Goal: Task Accomplishment & Management: Manage account settings

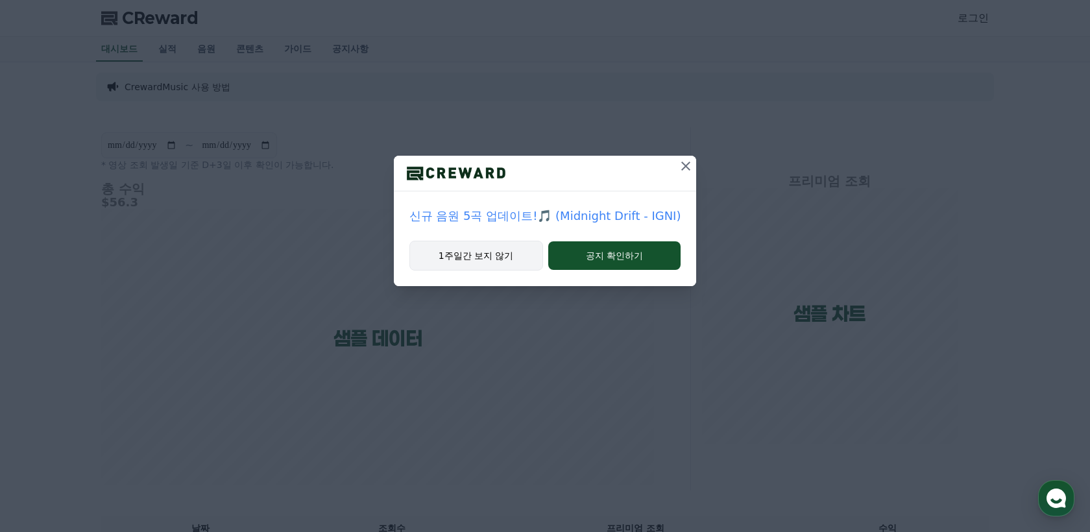
click at [511, 256] on button "1주일간 보지 않기" at bounding box center [477, 256] width 134 height 30
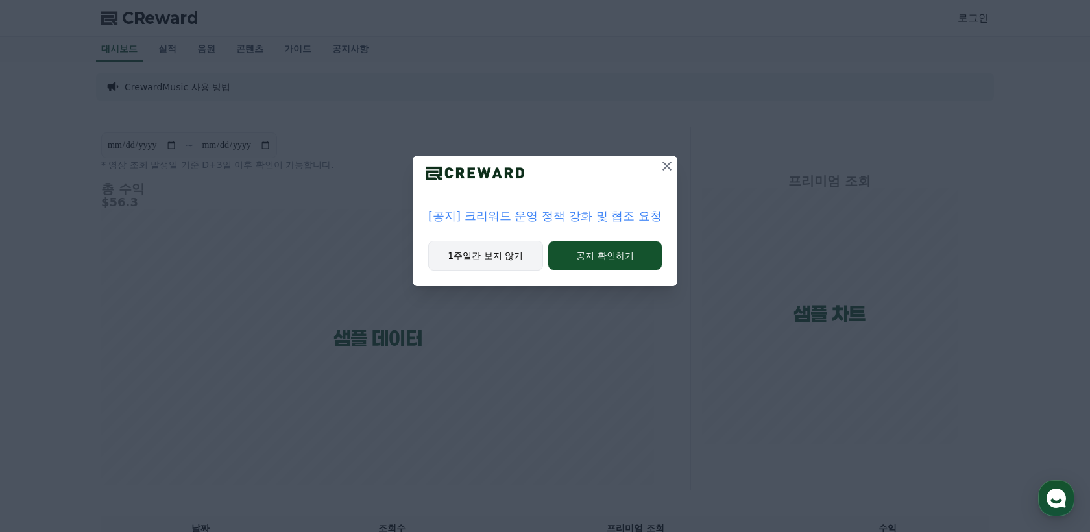
click at [504, 260] on button "1주일간 보지 않기" at bounding box center [485, 256] width 115 height 30
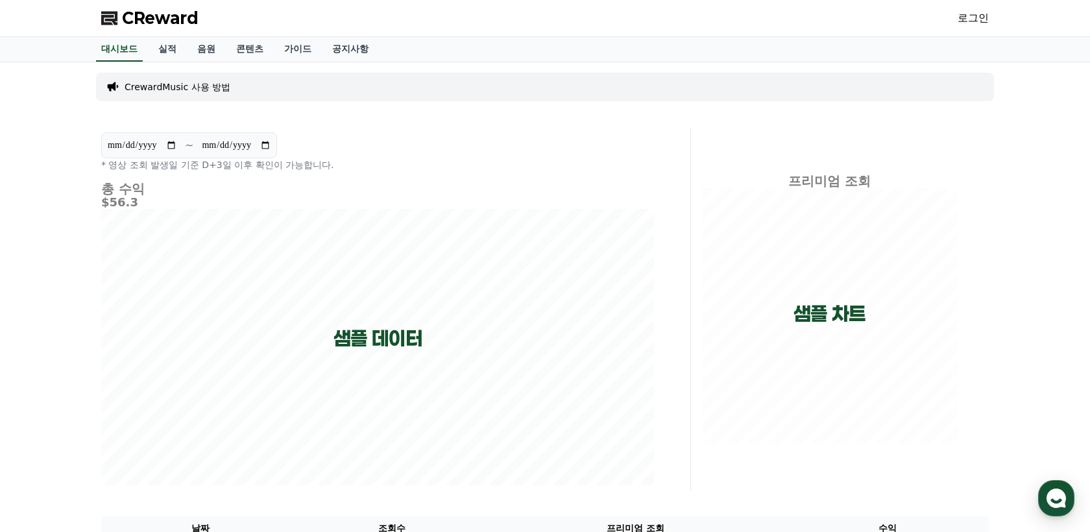
click at [977, 18] on link "로그인" at bounding box center [973, 18] width 31 height 16
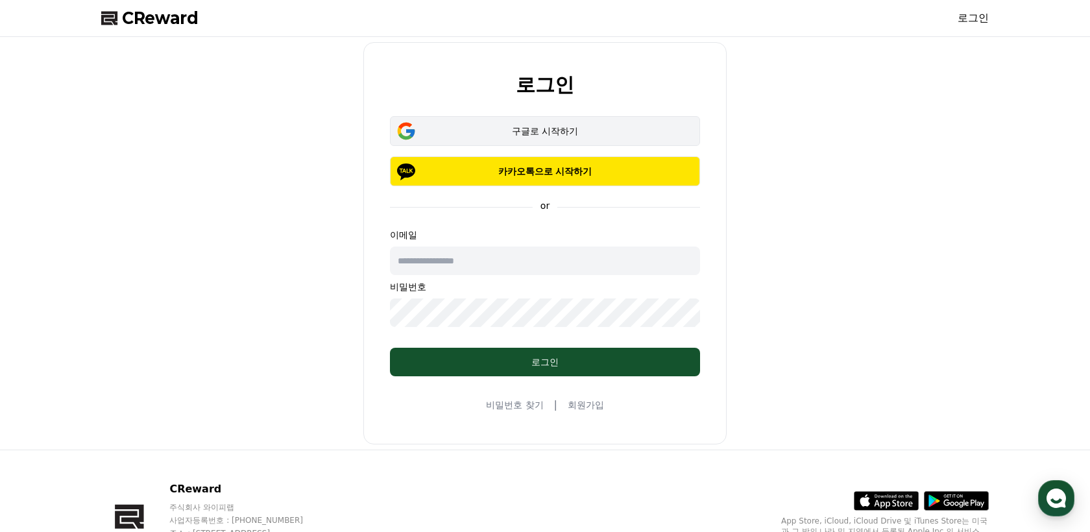
click at [531, 132] on div "구글로 시작하기" at bounding box center [545, 131] width 273 height 13
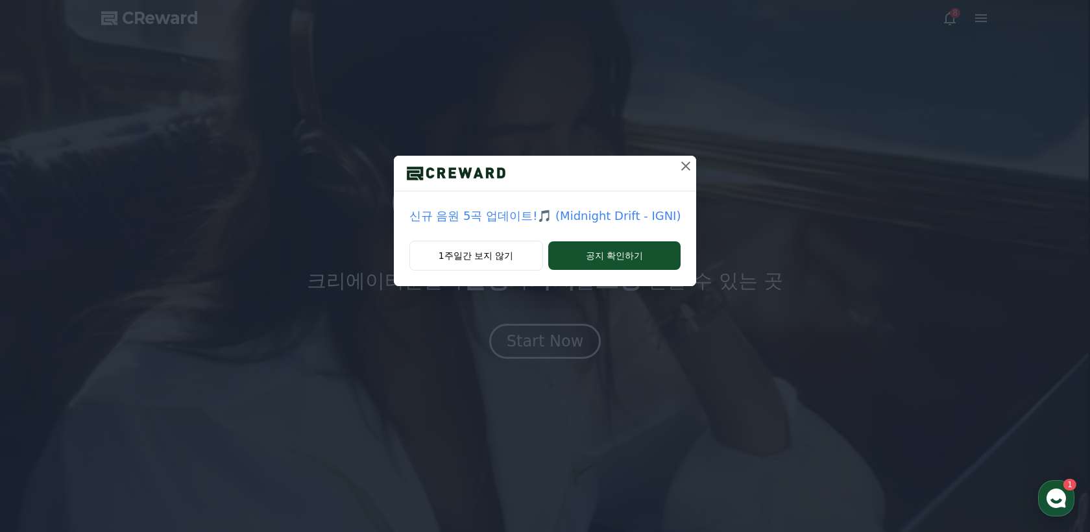
click at [682, 164] on icon at bounding box center [686, 166] width 9 height 9
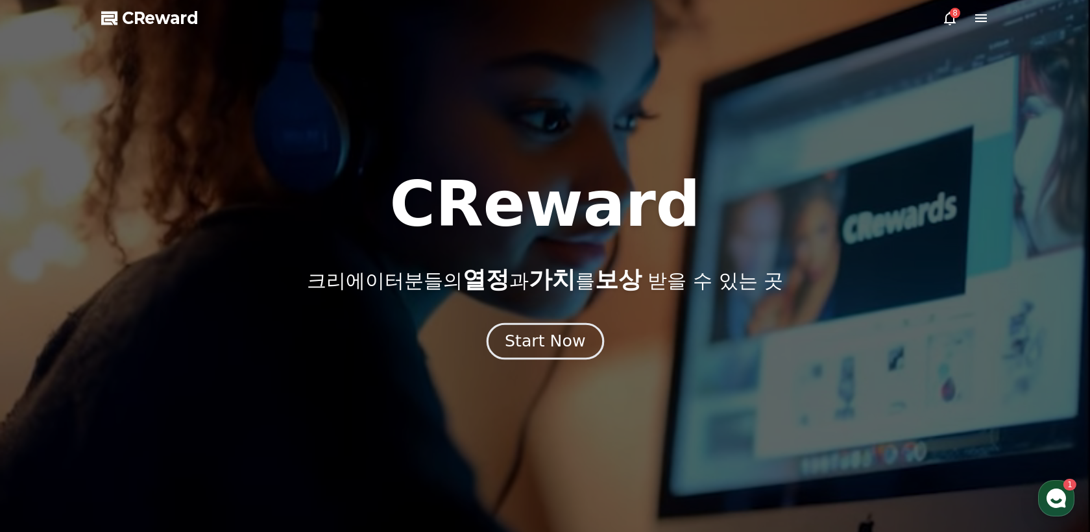
click at [558, 347] on div "Start Now" at bounding box center [545, 341] width 80 height 22
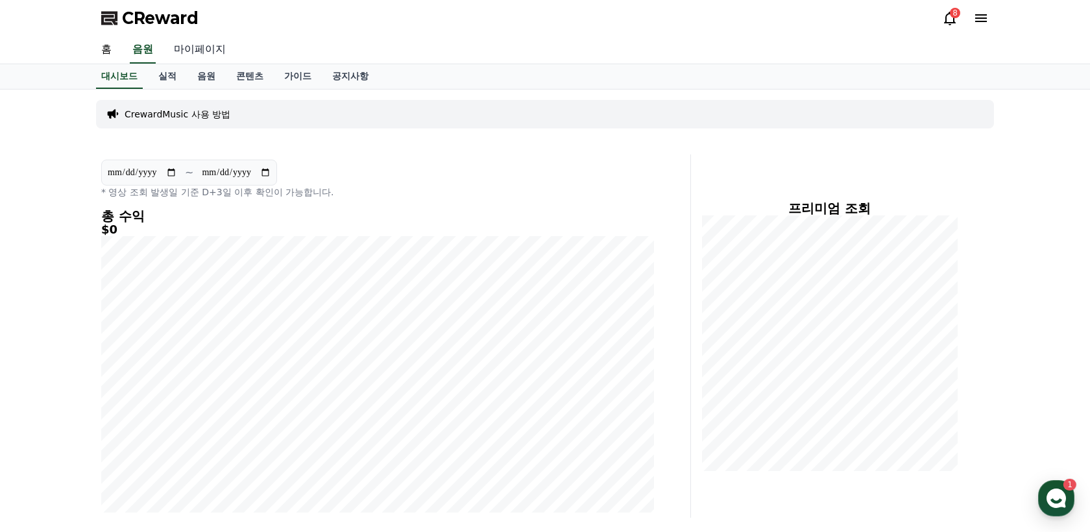
click at [190, 50] on link "마이페이지" at bounding box center [200, 49] width 73 height 27
select select "**********"
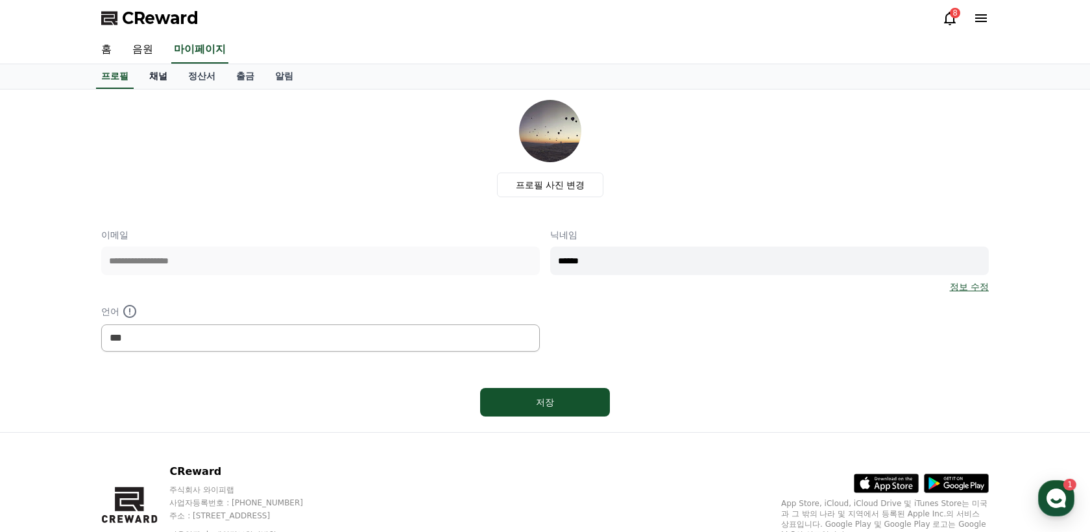
click at [156, 75] on link "채널" at bounding box center [158, 76] width 39 height 25
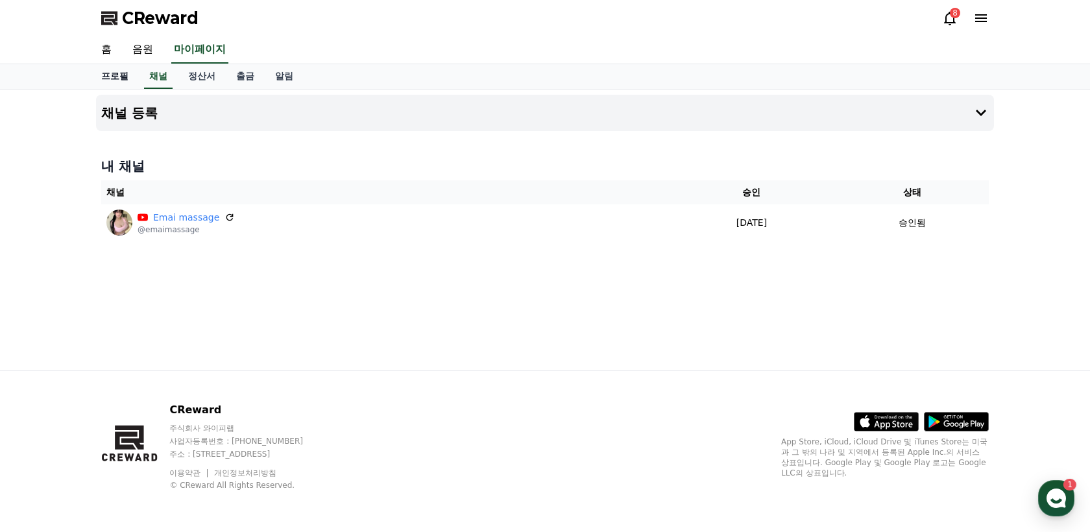
click at [114, 75] on link "프로필" at bounding box center [115, 76] width 48 height 25
select select "**********"
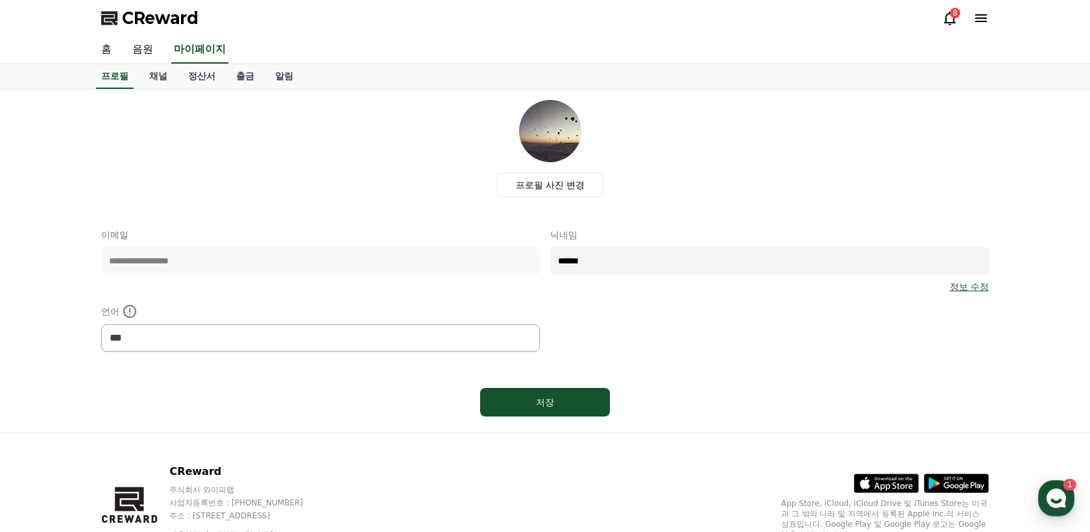
click at [101, 51] on link "홈" at bounding box center [106, 49] width 31 height 27
